Goal: Task Accomplishment & Management: Use online tool/utility

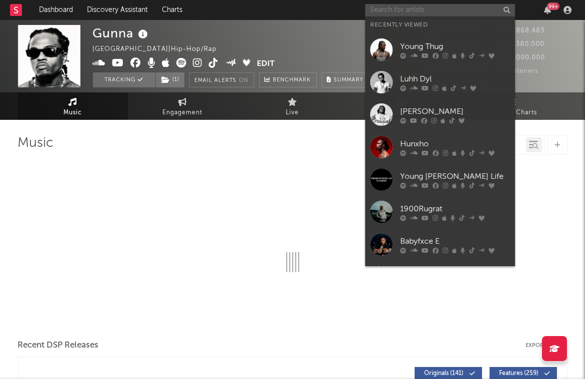
click at [395, 9] on input "text" at bounding box center [440, 10] width 150 height 12
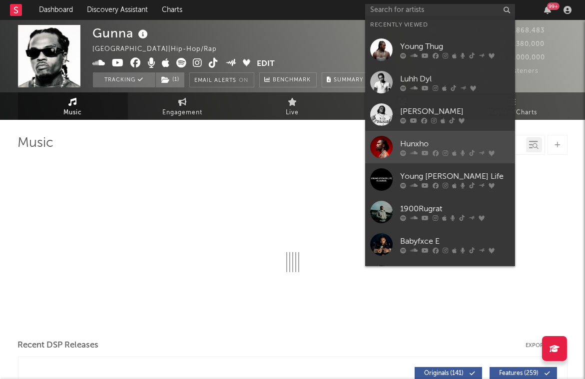
click at [411, 142] on div "Hunxho" at bounding box center [455, 144] width 110 height 12
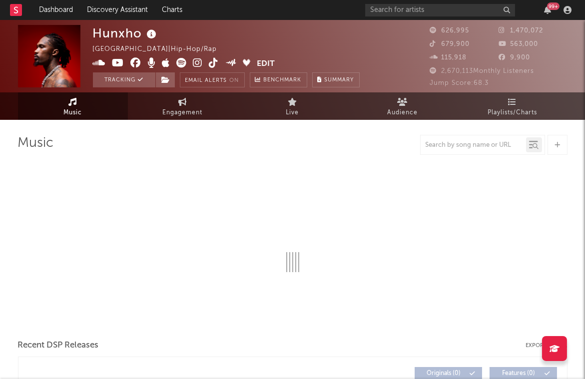
select select "6m"
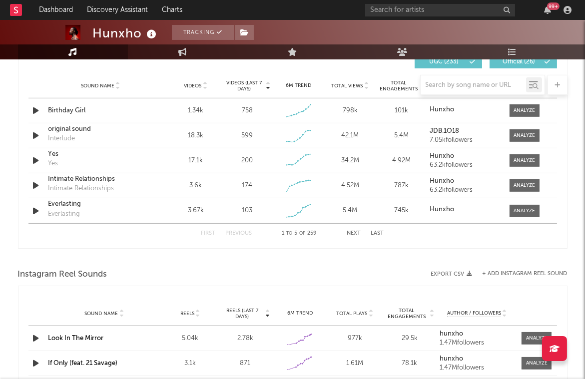
scroll to position [716, 0]
click at [519, 110] on div at bounding box center [524, 110] width 21 height 7
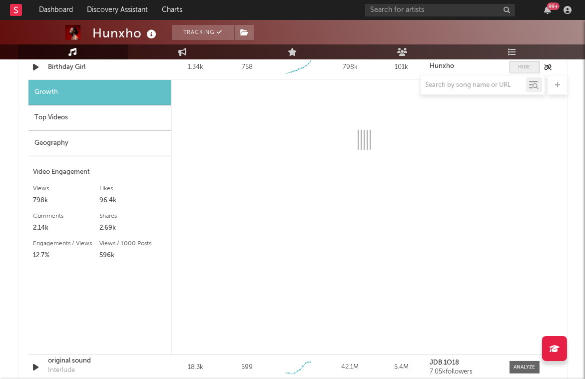
select select "1w"
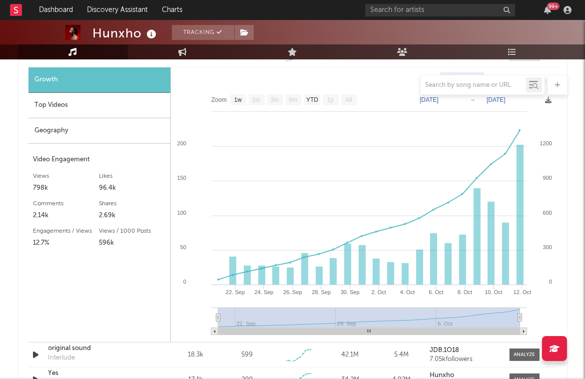
scroll to position [773, 0]
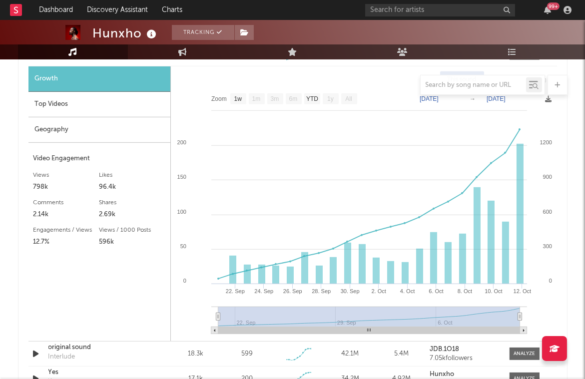
click at [52, 109] on div "Top Videos" at bounding box center [99, 104] width 142 height 25
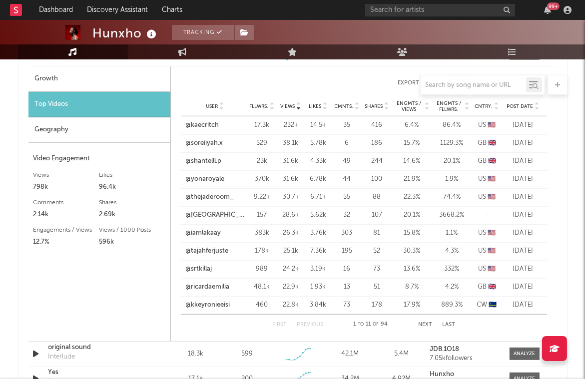
click at [511, 103] on span "Post Date" at bounding box center [520, 106] width 26 height 6
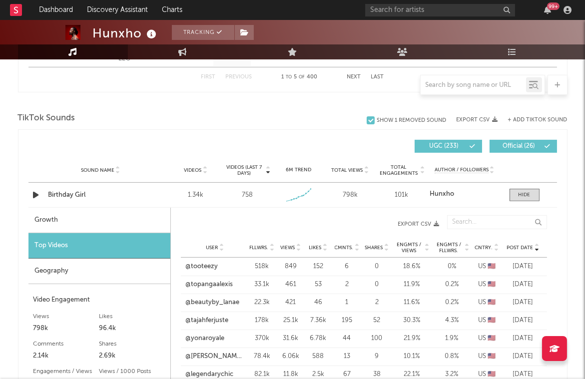
scroll to position [616, 0]
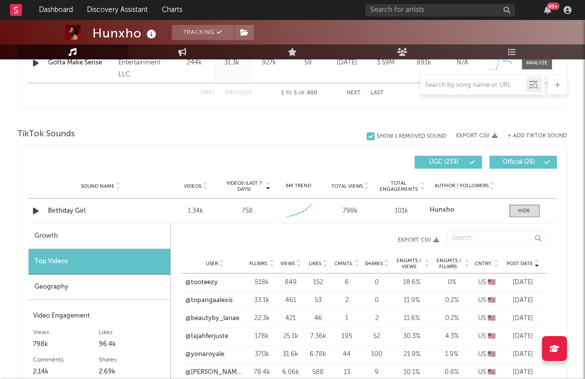
click at [524, 135] on button "+ Add TikTok Sound" at bounding box center [537, 135] width 59 height 5
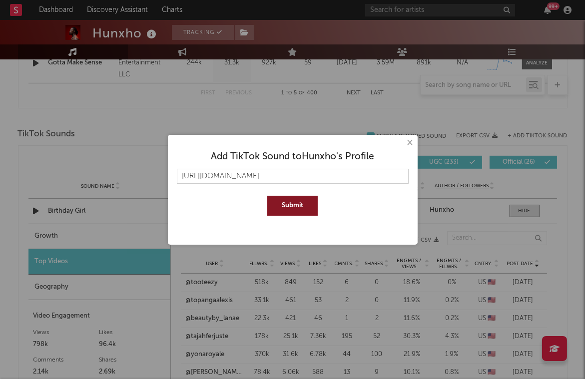
scroll to position [0, 3]
type input "[URL][DOMAIN_NAME]"
click at [278, 208] on button "Submit" at bounding box center [292, 206] width 50 height 20
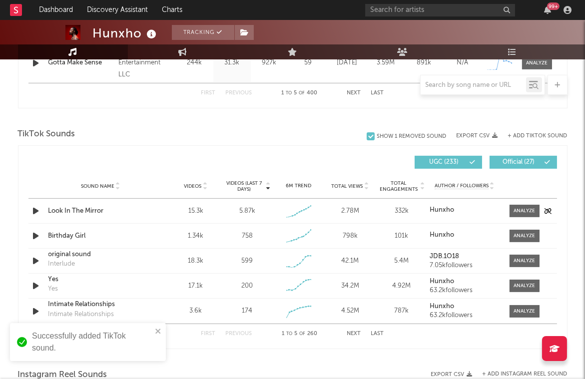
click at [540, 208] on div at bounding box center [522, 211] width 40 height 12
click at [526, 208] on div at bounding box center [524, 210] width 21 height 7
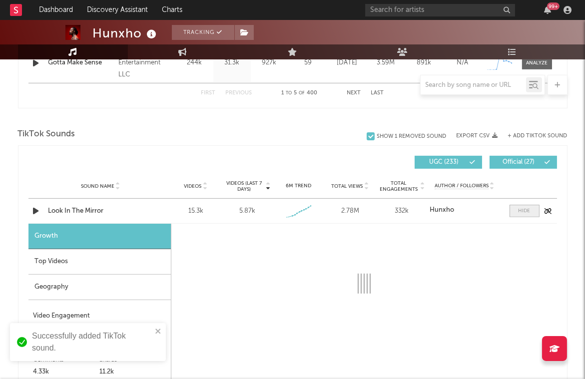
select select "1w"
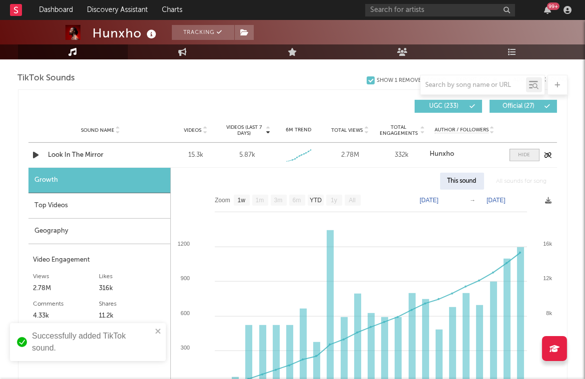
scroll to position [682, 0]
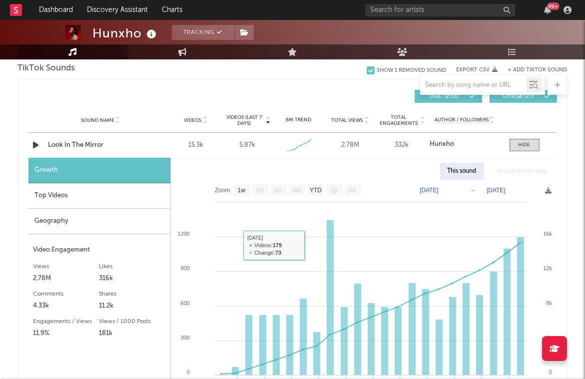
click at [72, 198] on div "Top Videos" at bounding box center [99, 195] width 142 height 25
